Goal: Use online tool/utility

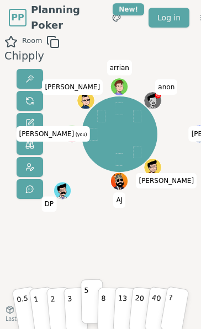
click at [84, 306] on p "5" at bounding box center [86, 301] width 5 height 37
click at [35, 264] on div "Room Chipply" at bounding box center [30, 186] width 60 height 303
click at [74, 306] on button "3" at bounding box center [75, 301] width 25 height 45
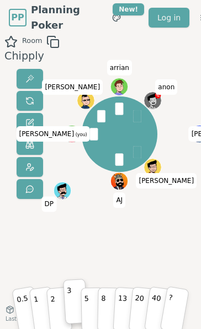
click at [122, 265] on div "[PERSON_NAME] [PERSON_NAME] AJ [PERSON_NAME] (you) [PERSON_NAME] arrian anon" at bounding box center [119, 186] width 66 height 303
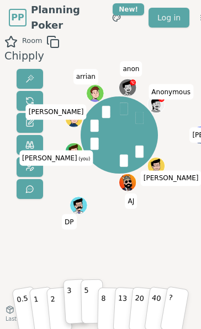
click at [91, 303] on button "5" at bounding box center [91, 301] width 23 height 45
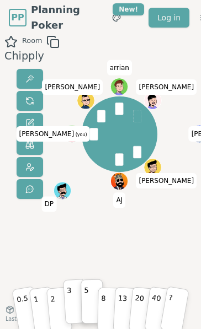
click at [74, 298] on button "3" at bounding box center [75, 301] width 25 height 45
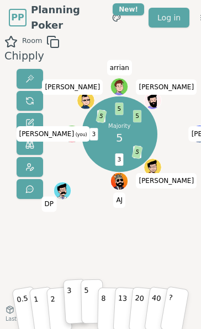
click at [86, 300] on p "5" at bounding box center [86, 301] width 5 height 37
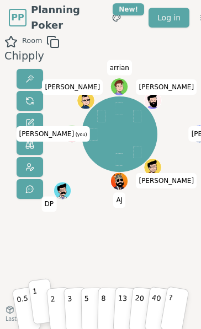
click at [41, 303] on button "1" at bounding box center [42, 301] width 28 height 47
click at [83, 251] on div "Room Chipply [PERSON_NAME] [PERSON_NAME] AJ [PERSON_NAME] (you) [PERSON_NAME] […" at bounding box center [100, 186] width 201 height 303
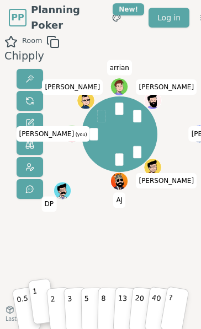
click at [62, 250] on div "Room Chipply [PERSON_NAME] [PERSON_NAME] AJ [PERSON_NAME] (you) [PERSON_NAME] […" at bounding box center [100, 186] width 201 height 303
drag, startPoint x: 85, startPoint y: 246, endPoint x: 82, endPoint y: 261, distance: 15.1
click at [86, 246] on div "[PERSON_NAME] [PERSON_NAME] AJ [PERSON_NAME] (you) [PERSON_NAME] arrian [PERSON…" at bounding box center [119, 186] width 66 height 303
click at [86, 252] on div "[PERSON_NAME] [PERSON_NAME] AJ [PERSON_NAME] (you) [PERSON_NAME] arrian [PERSON…" at bounding box center [119, 186] width 66 height 303
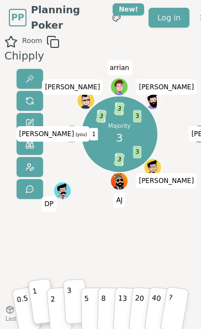
click at [72, 301] on button "3" at bounding box center [75, 301] width 25 height 45
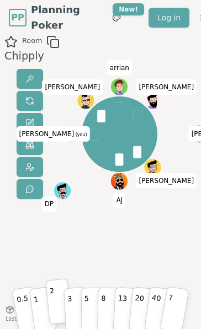
click at [55, 300] on button "2" at bounding box center [58, 301] width 26 height 46
click at [48, 251] on div "Room Chipply" at bounding box center [30, 186] width 60 height 303
click at [79, 248] on div "Room Chipply [PERSON_NAME] [PERSON_NAME] AJ [PERSON_NAME] (you) [PERSON_NAME] […" at bounding box center [100, 186] width 201 height 303
click at [40, 301] on button "1" at bounding box center [42, 301] width 28 height 47
click at [41, 242] on div "Room Chipply" at bounding box center [30, 186] width 60 height 303
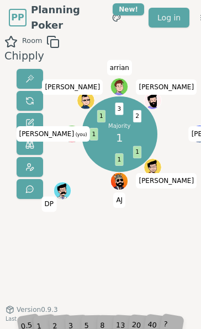
click at [46, 245] on div "Room Chipply" at bounding box center [30, 186] width 60 height 303
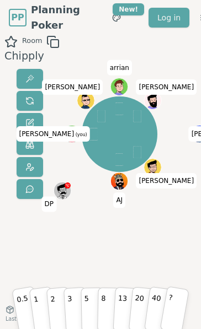
click at [71, 257] on div "Room Chipply [PERSON_NAME] [PERSON_NAME] AJ [PERSON_NAME] (you) [PERSON_NAME] […" at bounding box center [100, 186] width 201 height 303
click at [55, 304] on button "2" at bounding box center [58, 301] width 26 height 46
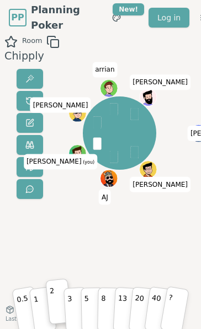
click at [51, 259] on div "Room Chipply" at bounding box center [30, 186] width 60 height 303
click at [37, 299] on button "1" at bounding box center [42, 301] width 28 height 47
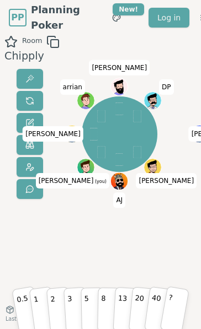
click at [107, 233] on div "[PERSON_NAME] [PERSON_NAME] (you) [PERSON_NAME] arrian [PERSON_NAME] DP" at bounding box center [119, 186] width 66 height 303
click at [98, 240] on div "[PERSON_NAME] [PERSON_NAME] (you) [PERSON_NAME] arrian [PERSON_NAME] DP" at bounding box center [119, 186] width 66 height 303
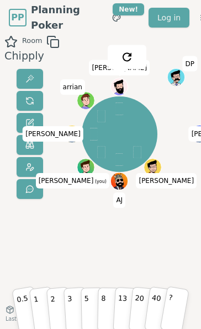
click at [66, 257] on div "Room Chipply [PERSON_NAME] [PERSON_NAME] (you) [PERSON_NAME] [PERSON_NAME] DP 0…" at bounding box center [100, 186] width 201 height 303
click at [61, 261] on div "Room Chipply [PERSON_NAME] [PERSON_NAME] (you) [PERSON_NAME] [PERSON_NAME] DP 0…" at bounding box center [100, 186] width 201 height 303
click at [43, 255] on div "Room Chipply" at bounding box center [30, 186] width 60 height 303
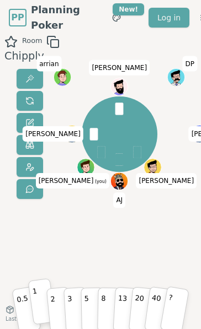
click at [35, 300] on p "1" at bounding box center [35, 301] width 9 height 37
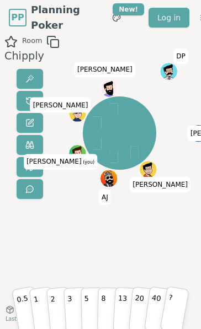
click at [114, 252] on div "[PERSON_NAME] [PERSON_NAME] (you) [PERSON_NAME] [PERSON_NAME] DP" at bounding box center [119, 186] width 66 height 303
click at [72, 251] on div "Room Chipply [PERSON_NAME] [PERSON_NAME] (you) [PERSON_NAME] [PERSON_NAME] DP 0…" at bounding box center [100, 186] width 201 height 303
click at [83, 257] on div "Room Chipply [PERSON_NAME] [PERSON_NAME] (you) [PERSON_NAME] [PERSON_NAME] DP 0…" at bounding box center [100, 186] width 201 height 303
click at [55, 309] on p "2" at bounding box center [53, 301] width 8 height 37
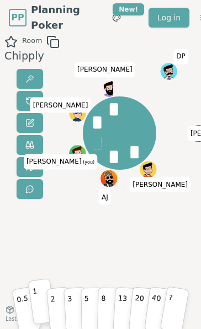
click at [36, 300] on p "1" at bounding box center [35, 301] width 9 height 37
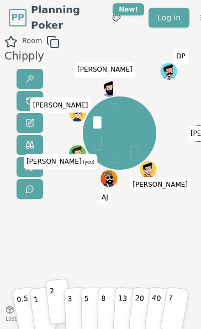
click at [54, 305] on p "2" at bounding box center [53, 301] width 8 height 37
click at [62, 256] on div "Room Chipply [PERSON_NAME] [PERSON_NAME] (you) [PERSON_NAME] [PERSON_NAME] DP 0…" at bounding box center [100, 186] width 201 height 303
click at [42, 306] on button "1" at bounding box center [42, 301] width 28 height 47
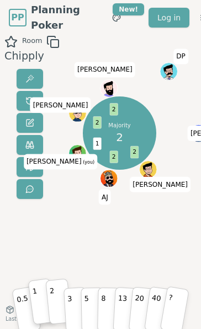
click at [58, 295] on button "2" at bounding box center [58, 301] width 26 height 46
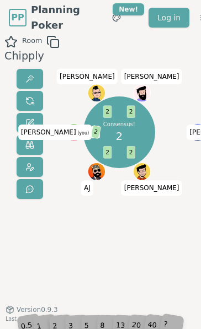
click at [92, 274] on div "Consensus! 2 2 2 1 2 2 2 [PERSON_NAME] [PERSON_NAME] (you) [PERSON_NAME] [PERSO…" at bounding box center [119, 186] width 66 height 303
